Goal: Contribute content: Add original content to the website for others to see

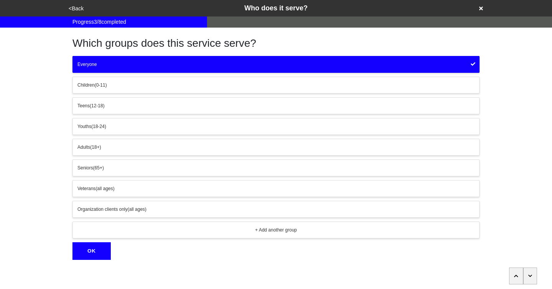
click at [481, 8] on icon at bounding box center [481, 9] width 4 height 4
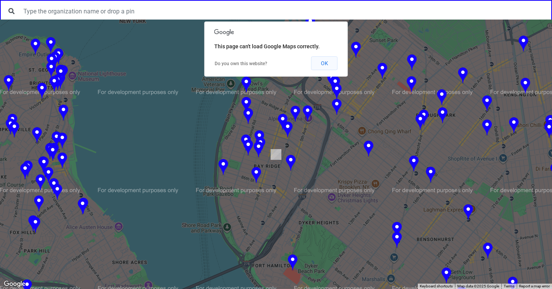
click at [322, 64] on button "OK" at bounding box center [324, 63] width 26 height 14
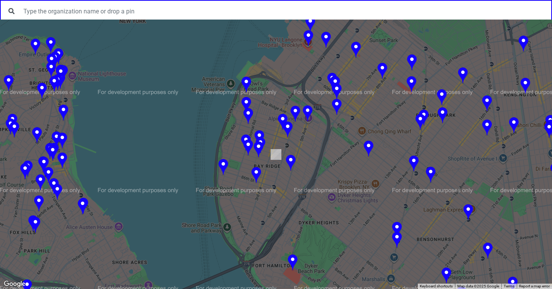
click at [260, 148] on img at bounding box center [259, 149] width 10 height 17
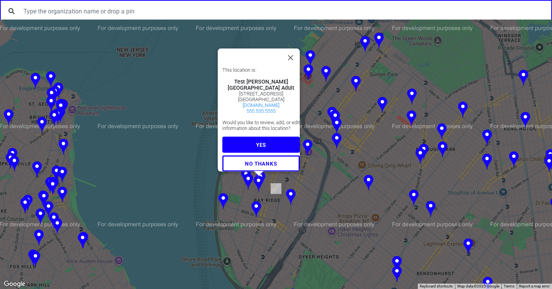
click at [262, 142] on button "YES" at bounding box center [260, 144] width 77 height 16
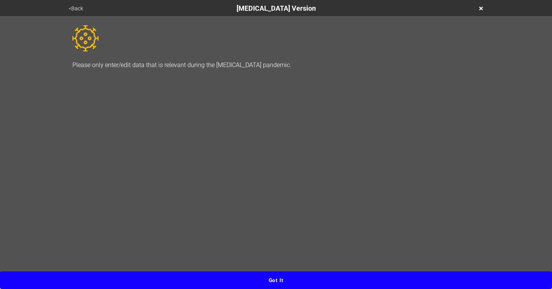
click at [281, 283] on button "Got it" at bounding box center [276, 280] width 552 height 18
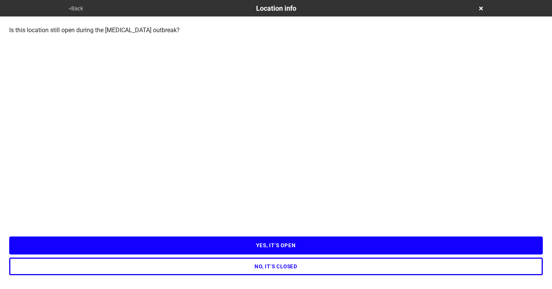
click at [268, 251] on button "YES, IT’S OPEN" at bounding box center [275, 245] width 533 height 18
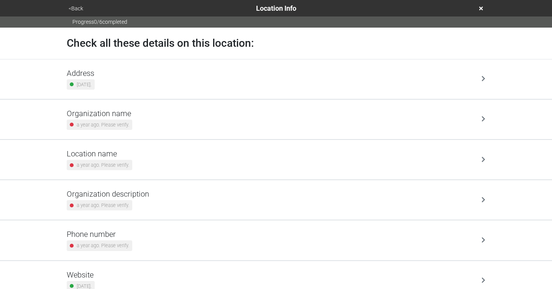
scroll to position [30, 0]
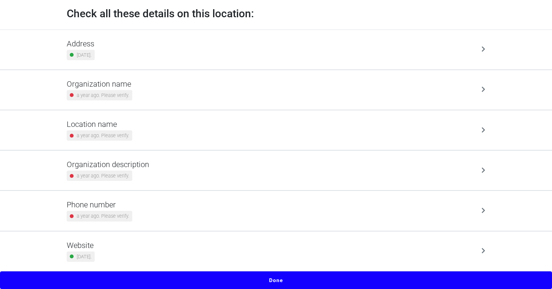
click at [274, 279] on button "Done" at bounding box center [276, 280] width 552 height 18
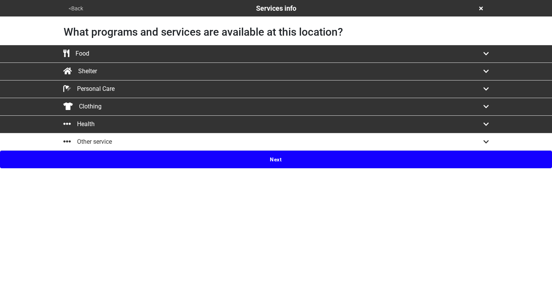
click at [269, 156] on button "Next" at bounding box center [276, 160] width 552 height 18
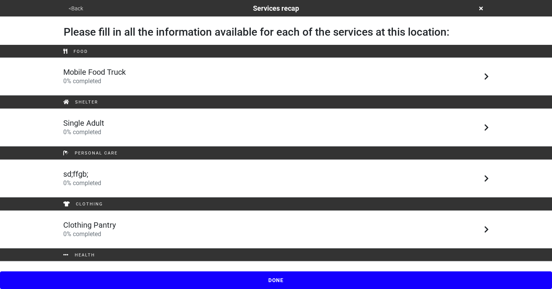
click at [262, 123] on div "Single Adult 0 % completed" at bounding box center [275, 127] width 437 height 18
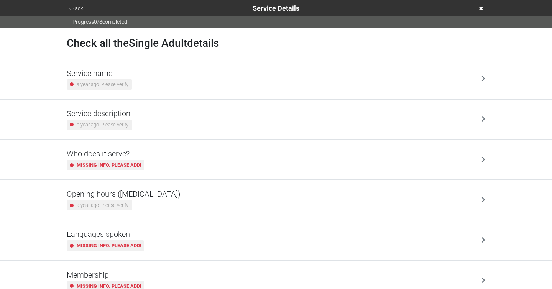
click at [264, 155] on div "Who does it serve? Missing info. Please add!" at bounding box center [276, 159] width 418 height 21
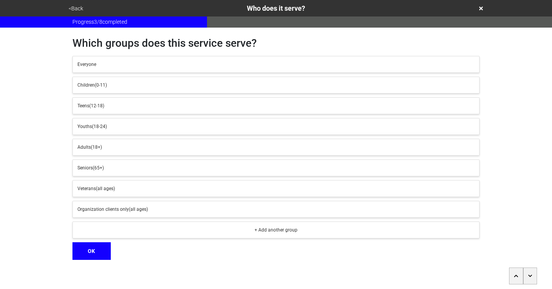
click at [248, 123] on div "Youths (18-24)" at bounding box center [275, 126] width 397 height 7
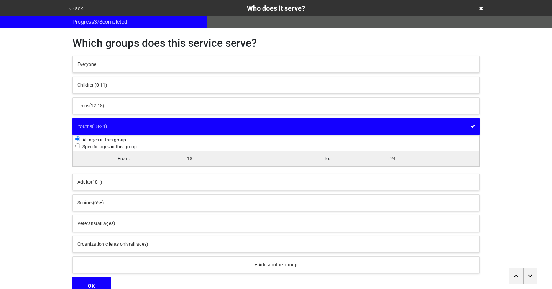
click at [99, 282] on button "OK" at bounding box center [91, 286] width 38 height 18
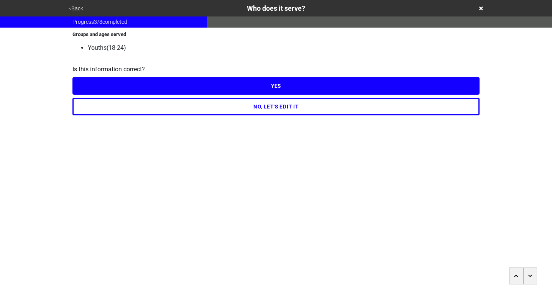
click at [274, 86] on button "YES" at bounding box center [275, 86] width 407 height 18
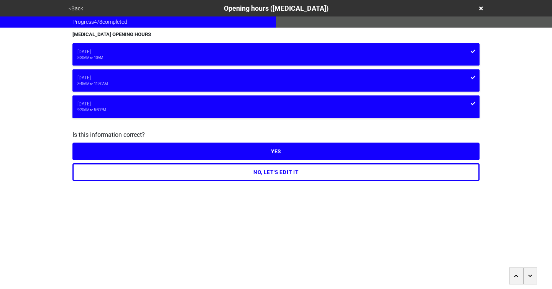
click at [512, 273] on button "button" at bounding box center [516, 275] width 14 height 17
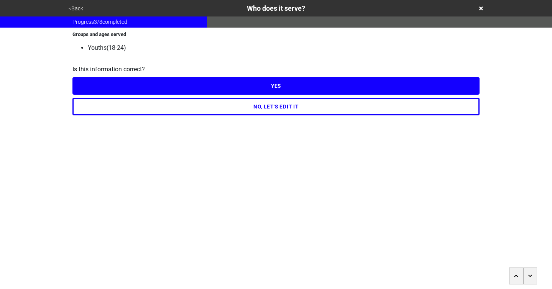
click at [69, 11] on button "<Back" at bounding box center [75, 8] width 19 height 9
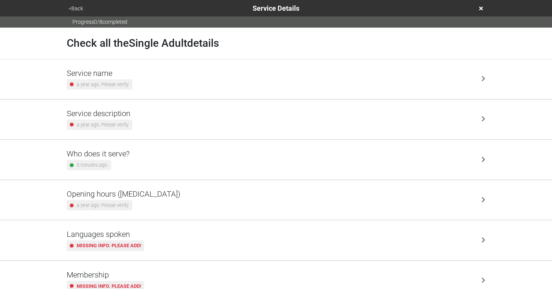
click at [287, 161] on div "Who does it serve? 5 minutes ago." at bounding box center [276, 159] width 418 height 21
click at [287, 161] on html "<Back Service Details Progress 0 / 8 completed Check all the Single Adult detai…" at bounding box center [276, 199] width 552 height 399
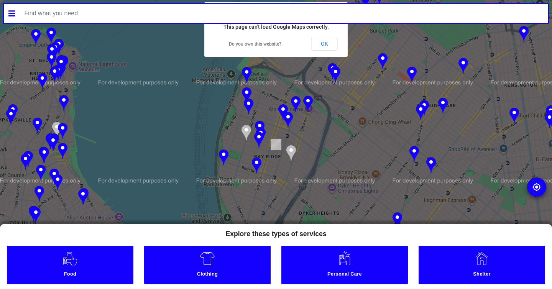
click at [259, 137] on img at bounding box center [259, 140] width 10 height 17
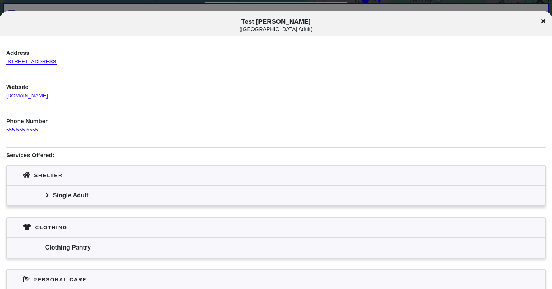
scroll to position [72, 0]
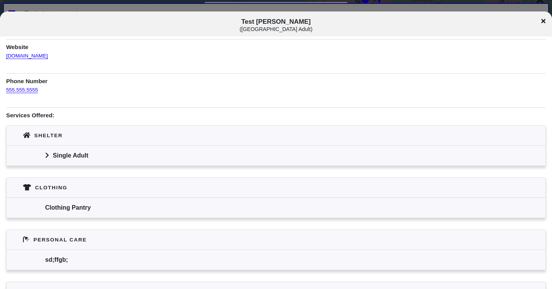
click at [48, 157] on icon at bounding box center [47, 155] width 4 height 6
